Goal: Task Accomplishment & Management: Manage account settings

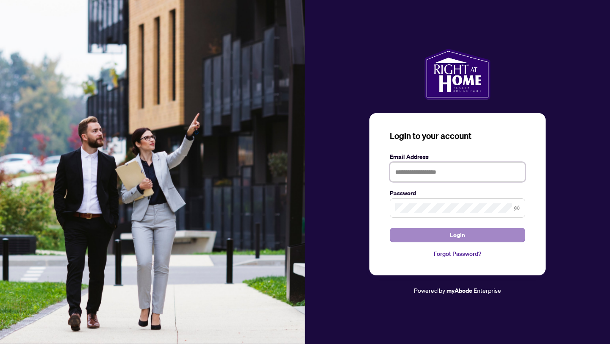
type input "**********"
click at [428, 229] on button "Login" at bounding box center [456, 235] width 135 height 14
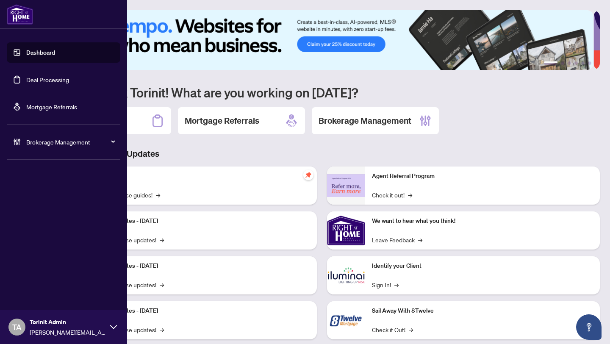
click at [36, 142] on span "Brokerage Management" at bounding box center [70, 141] width 88 height 9
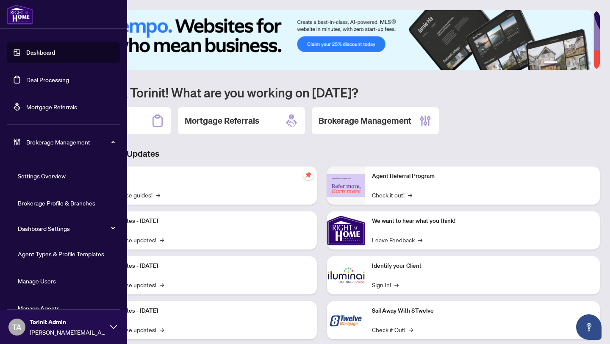
scroll to position [11, 0]
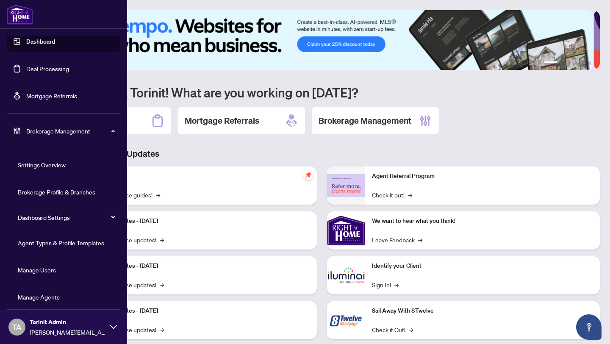
click at [42, 298] on link "Manage Agents" at bounding box center [39, 297] width 42 height 8
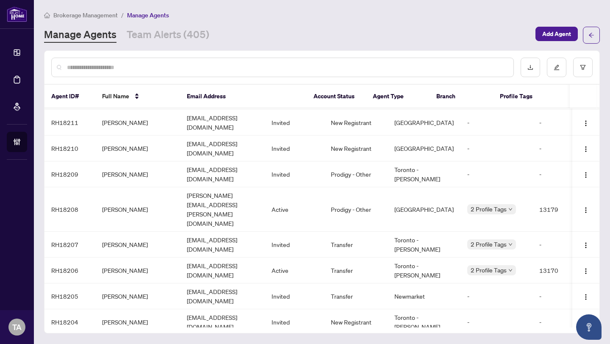
scroll to position [1033, 0]
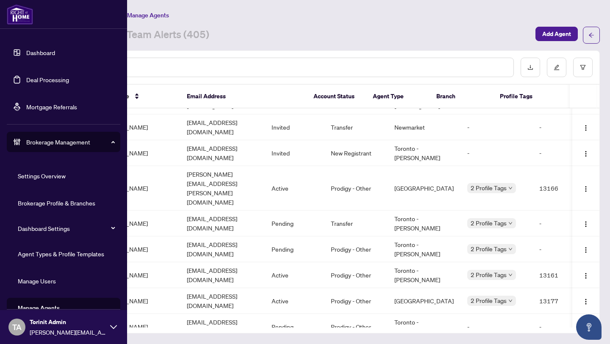
click at [54, 252] on link "Agent Types & Profile Templates" at bounding box center [61, 254] width 86 height 8
